Goal: Task Accomplishment & Management: Complete application form

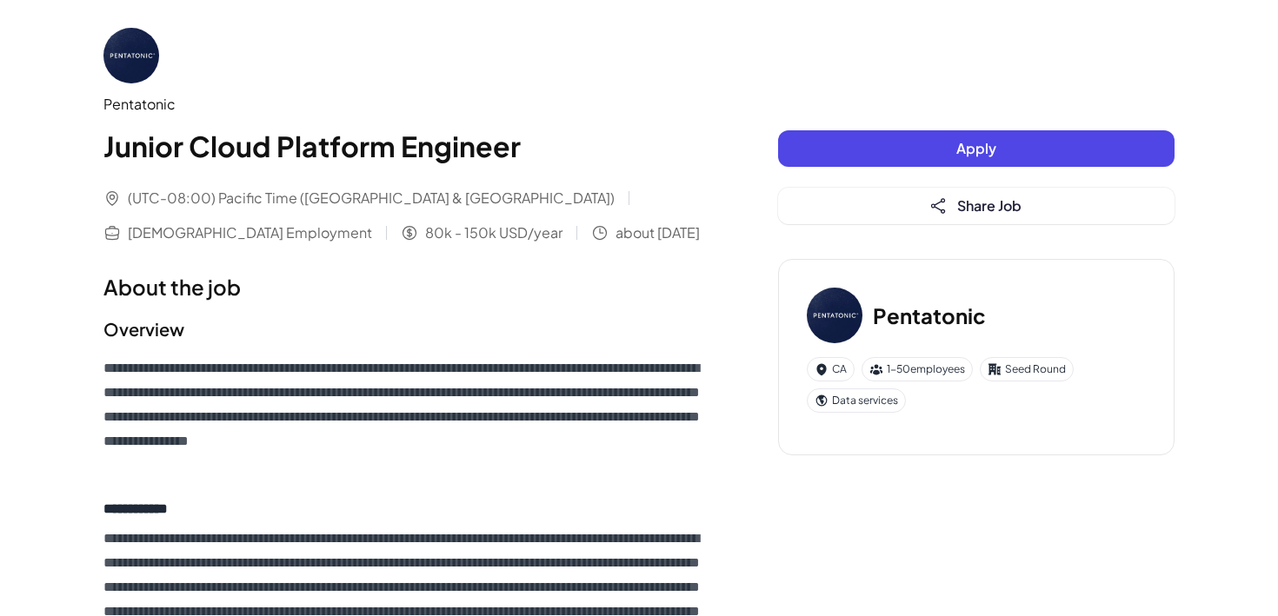
click at [897, 155] on button "Apply" at bounding box center [976, 148] width 396 height 37
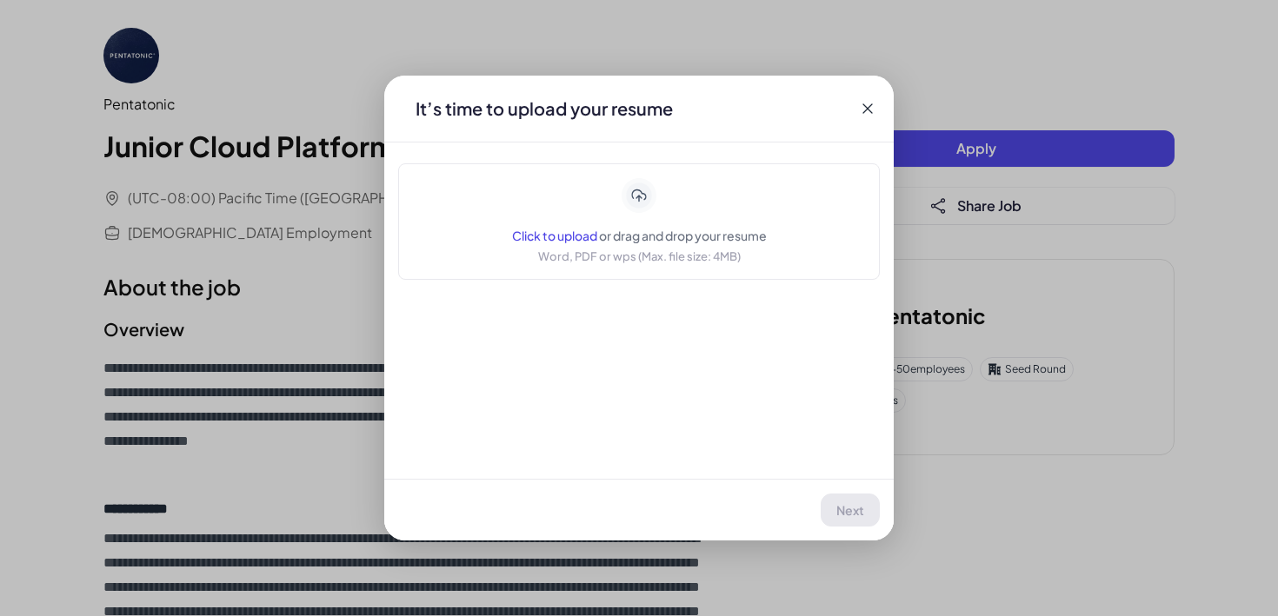
click at [686, 213] on div "Click to upload or drag and drop your resume Word, PDF or wps (Max. file size: …" at bounding box center [639, 221] width 255 height 87
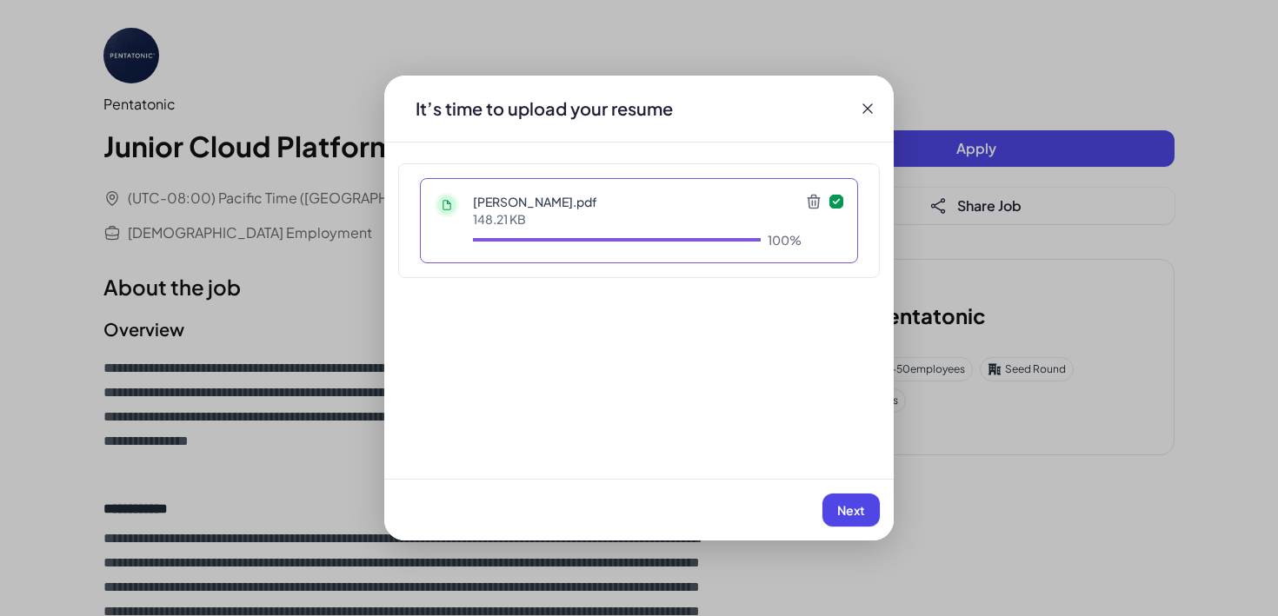
click at [844, 514] on span "Next" at bounding box center [851, 510] width 28 height 16
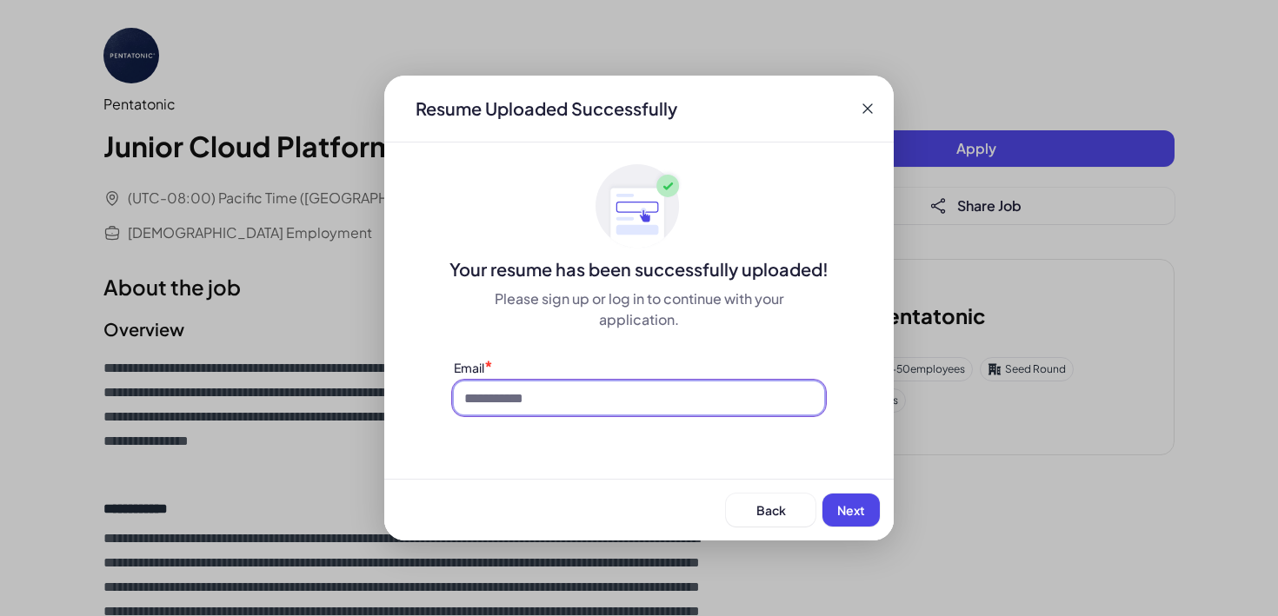
click at [722, 389] on input at bounding box center [639, 398] width 370 height 33
type input "**********"
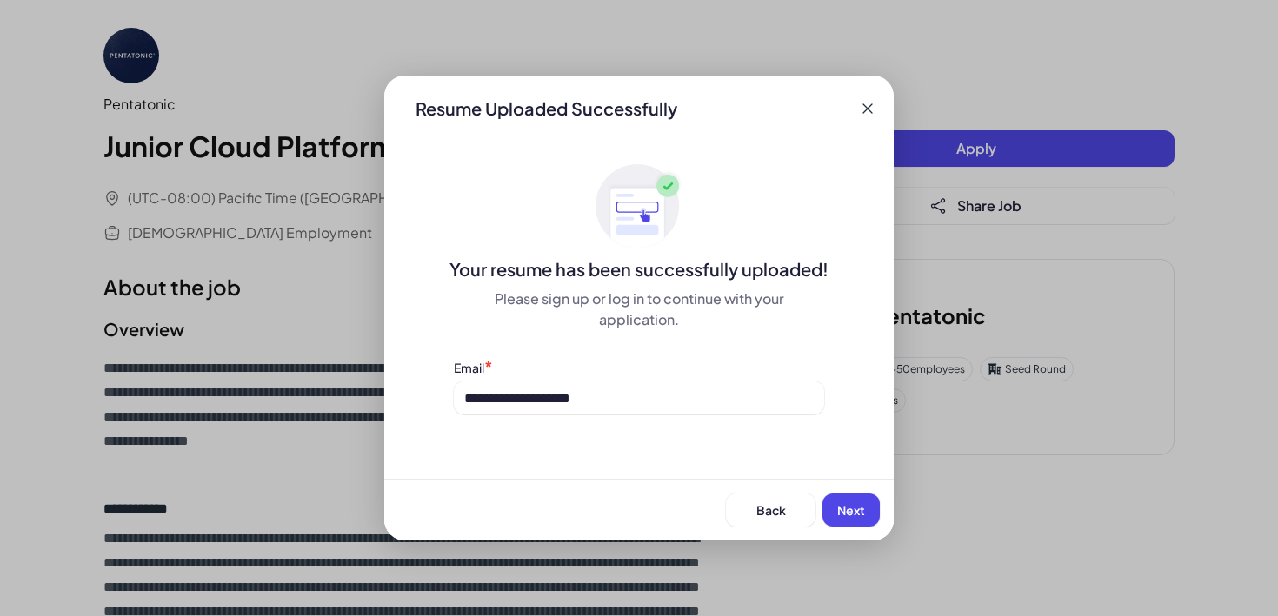
click at [875, 504] on button "Next" at bounding box center [850, 510] width 57 height 33
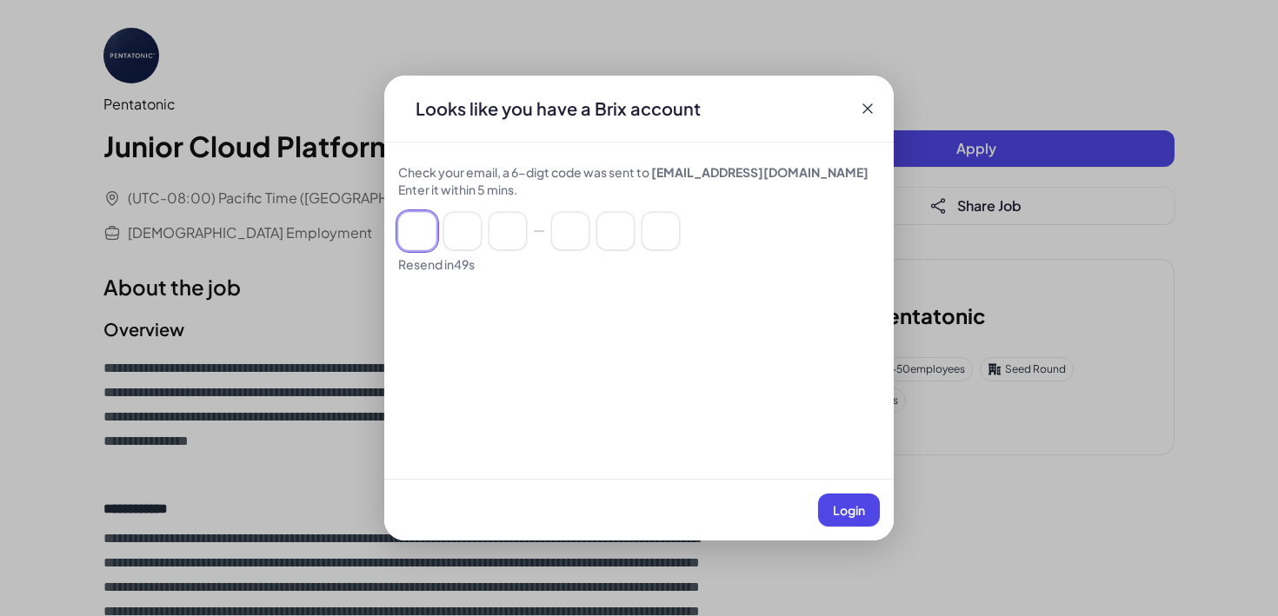
click at [414, 236] on input at bounding box center [417, 231] width 38 height 38
type input "*"
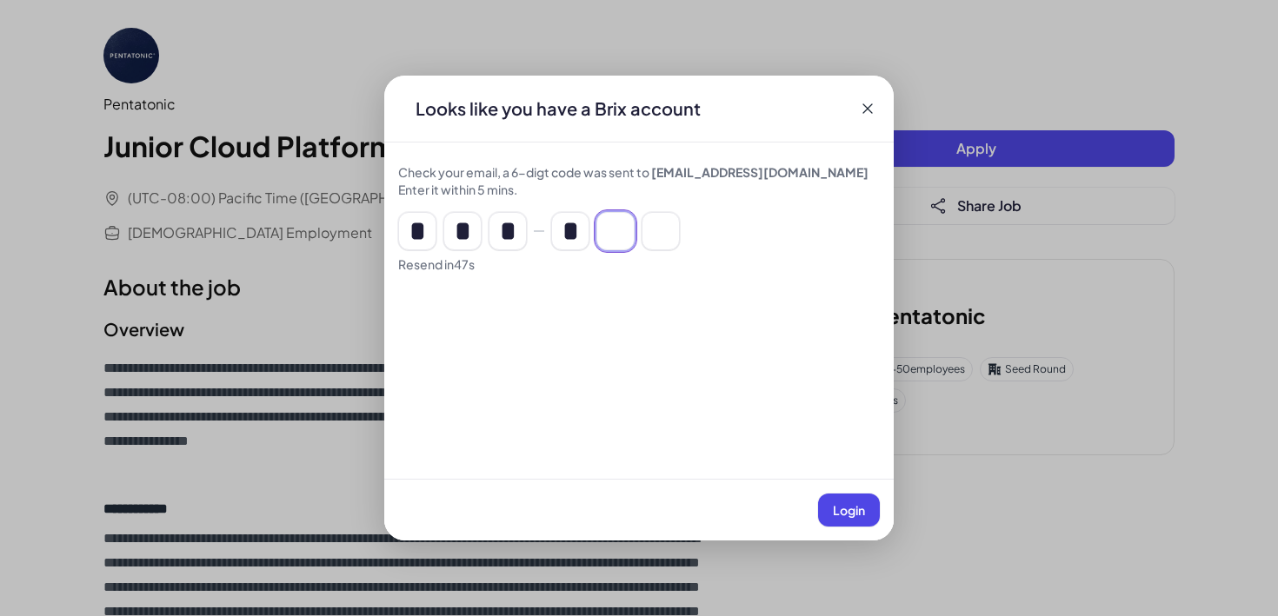
type input "*"
click at [855, 523] on button "Login" at bounding box center [849, 510] width 62 height 33
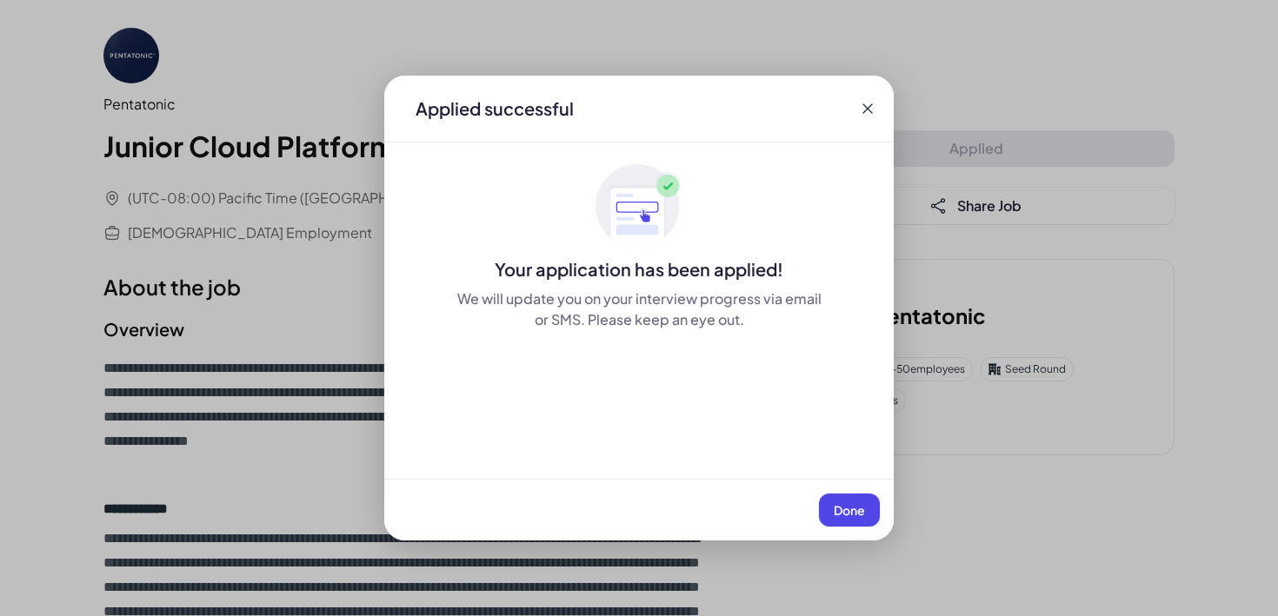
click at [839, 505] on span "Done" at bounding box center [849, 510] width 31 height 16
